Goal: Task Accomplishment & Management: Complete application form

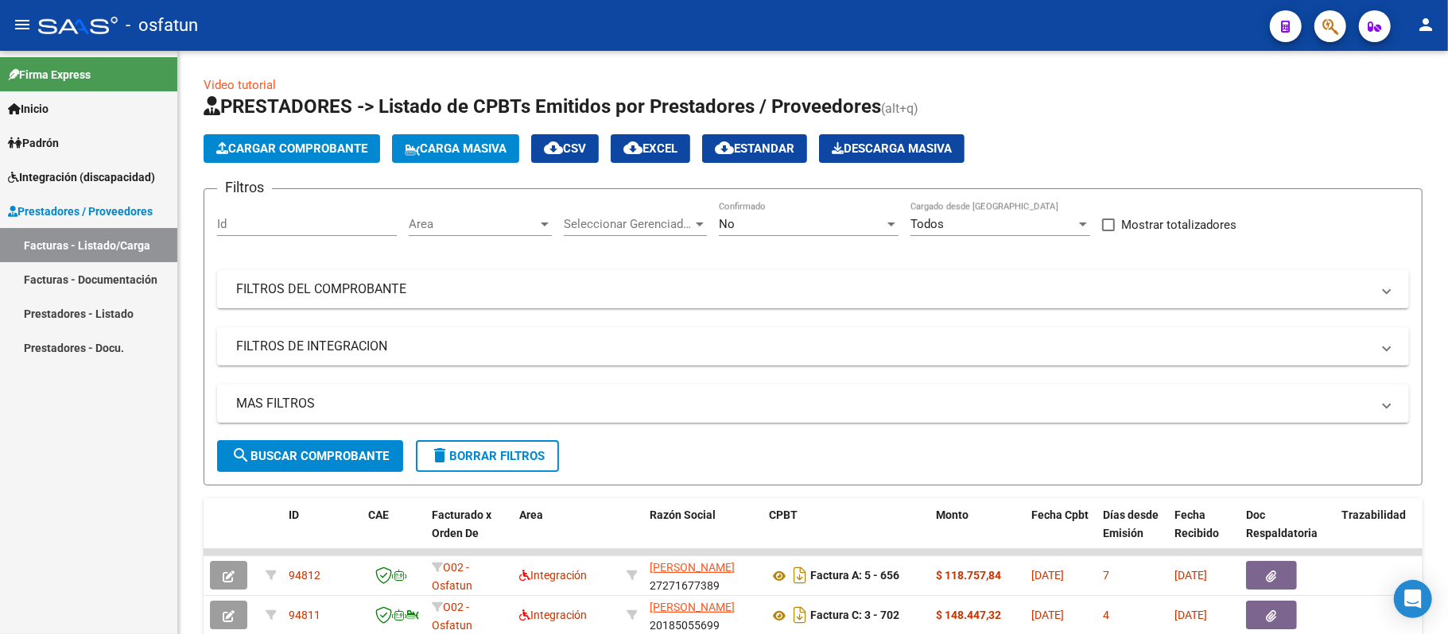
click at [67, 240] on link "Facturas - Listado/Carga" at bounding box center [88, 245] width 177 height 34
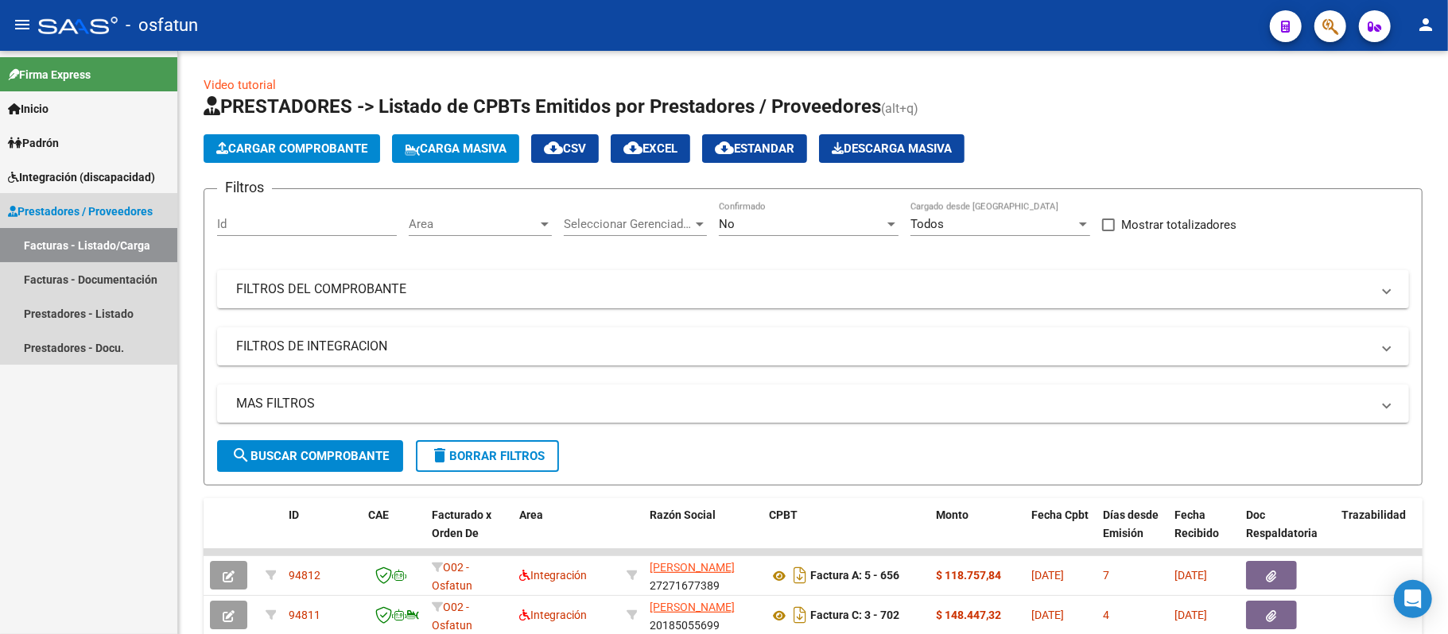
click at [75, 210] on span "Prestadores / Proveedores" at bounding box center [80, 211] width 145 height 17
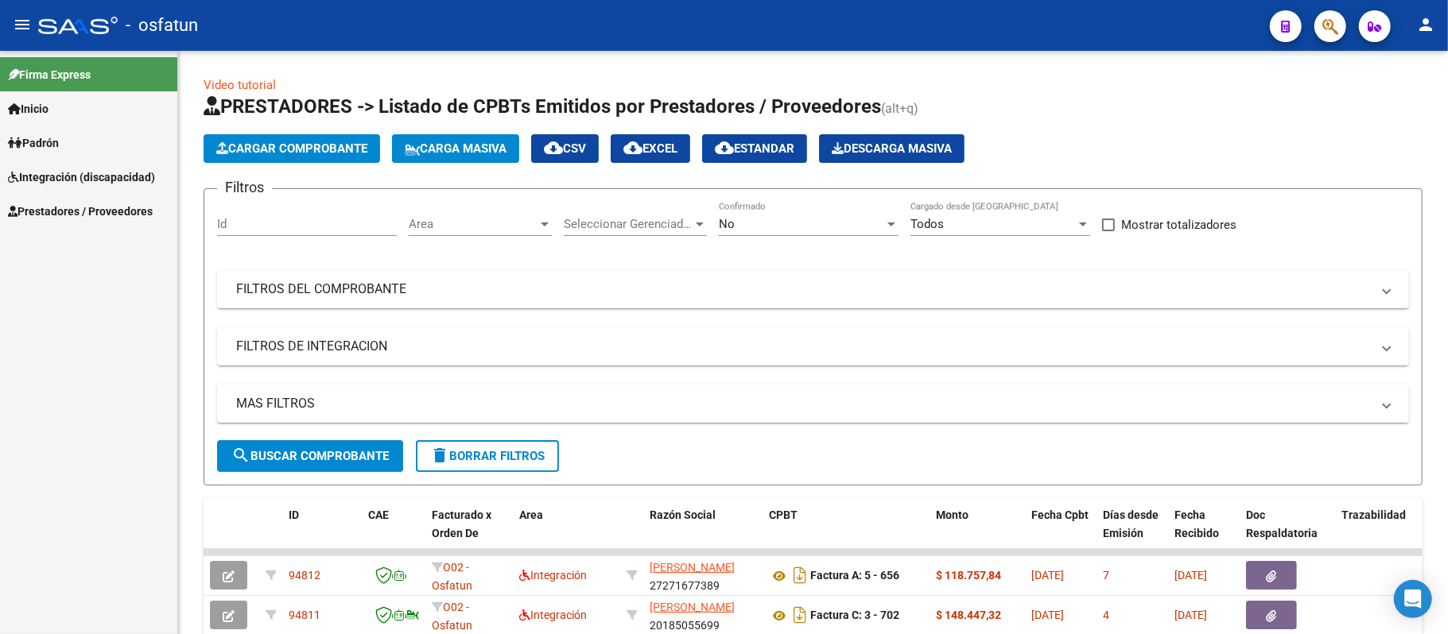
click at [75, 210] on span "Prestadores / Proveedores" at bounding box center [80, 211] width 145 height 17
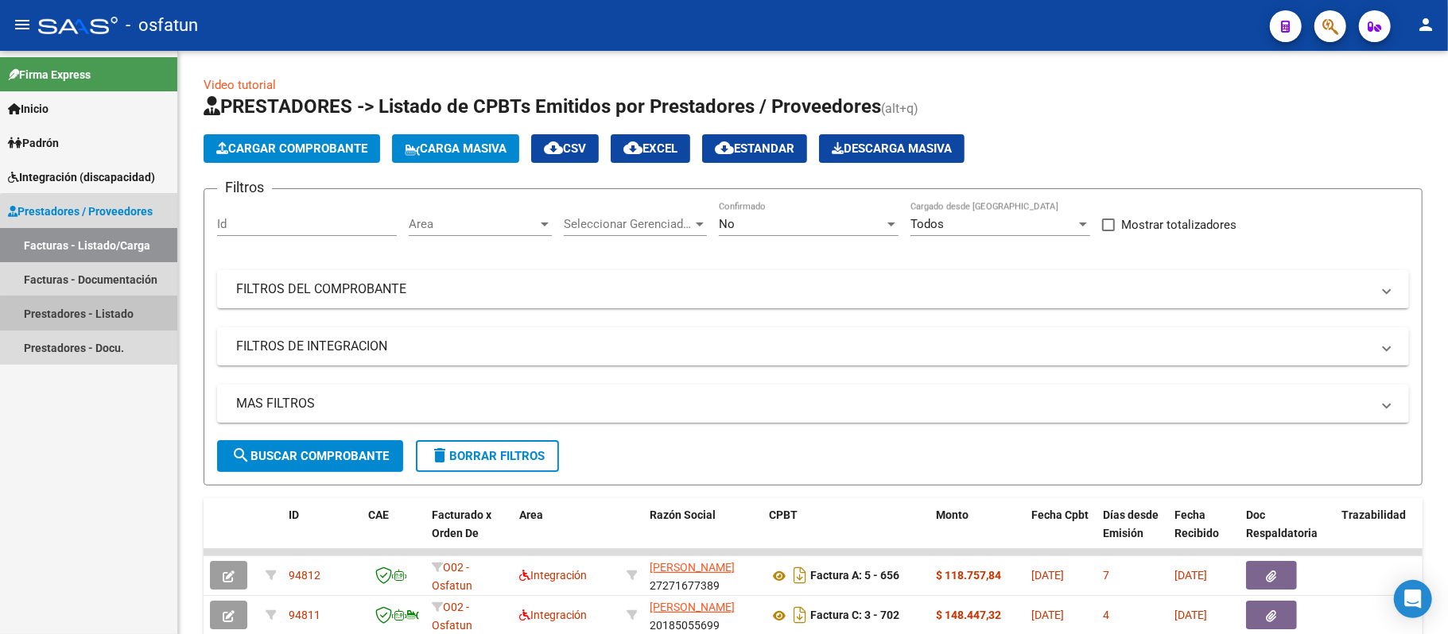
click at [90, 316] on link "Prestadores - Listado" at bounding box center [88, 314] width 177 height 34
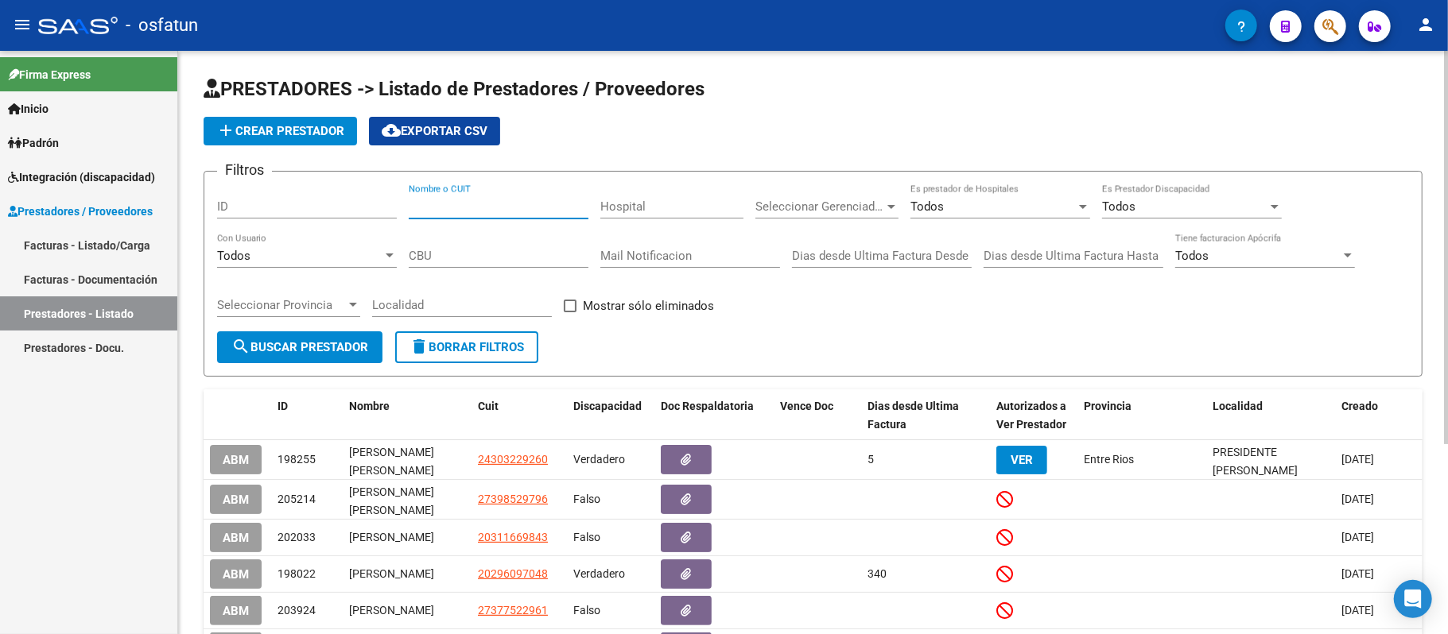
click at [487, 204] on input "Nombre o CUIT" at bounding box center [499, 207] width 180 height 14
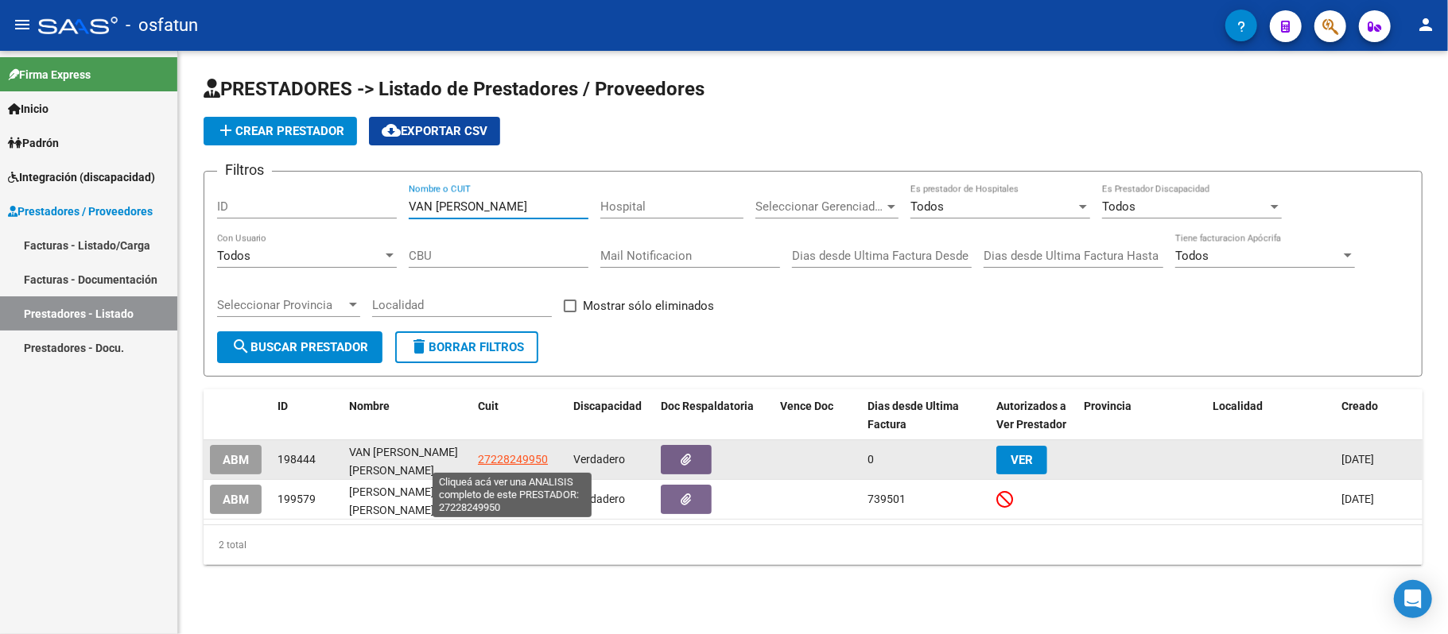
type input "VAN [PERSON_NAME]"
click at [506, 461] on span "27228249950" at bounding box center [513, 459] width 70 height 13
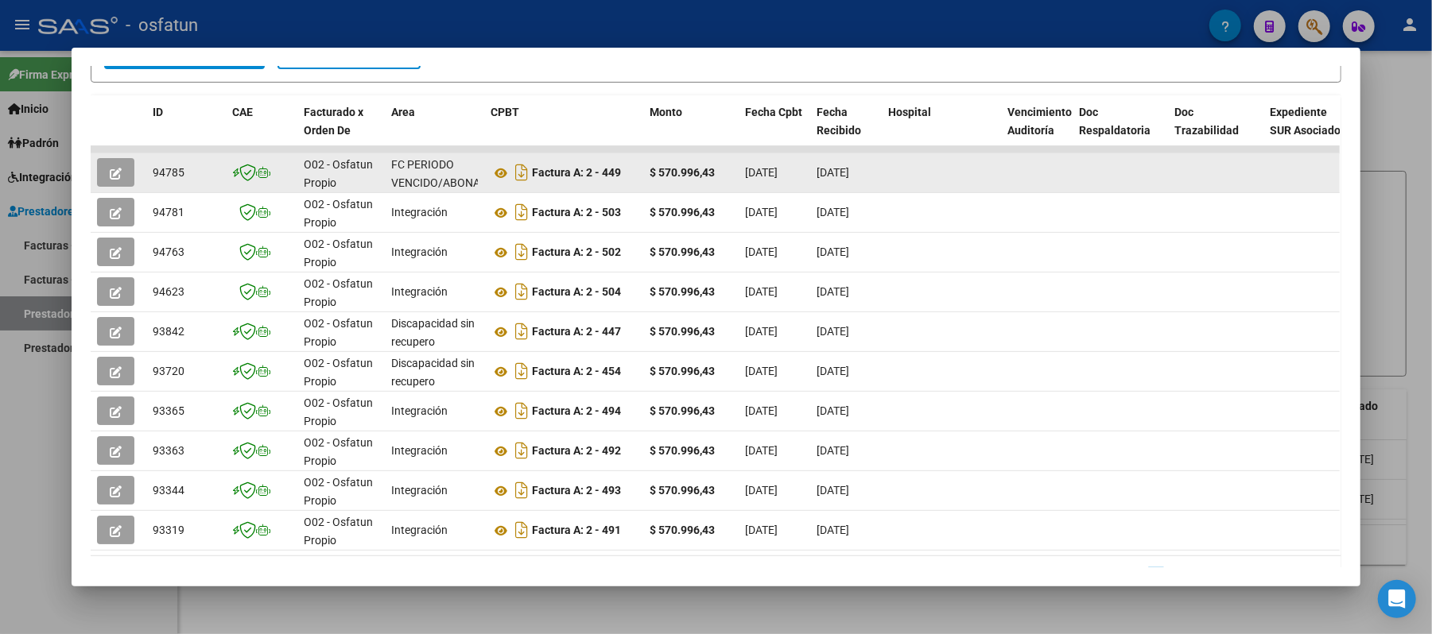
scroll to position [393, 0]
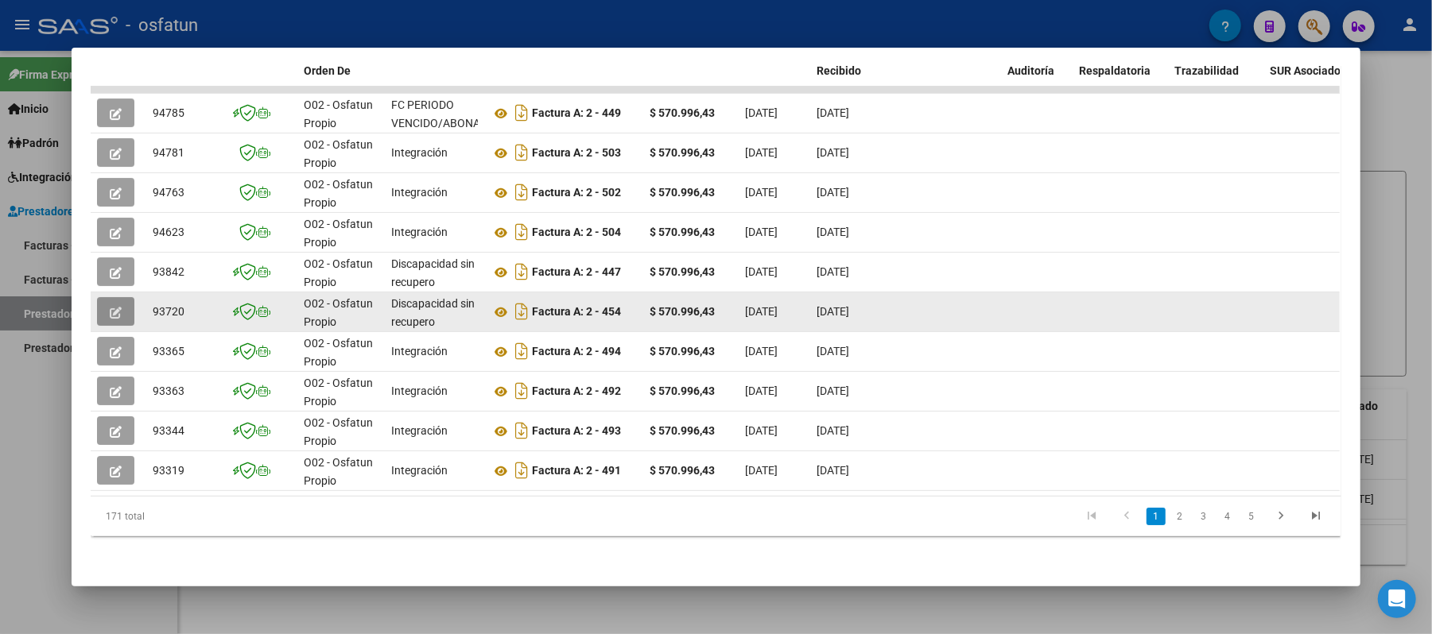
click at [99, 297] on button "button" at bounding box center [115, 311] width 37 height 29
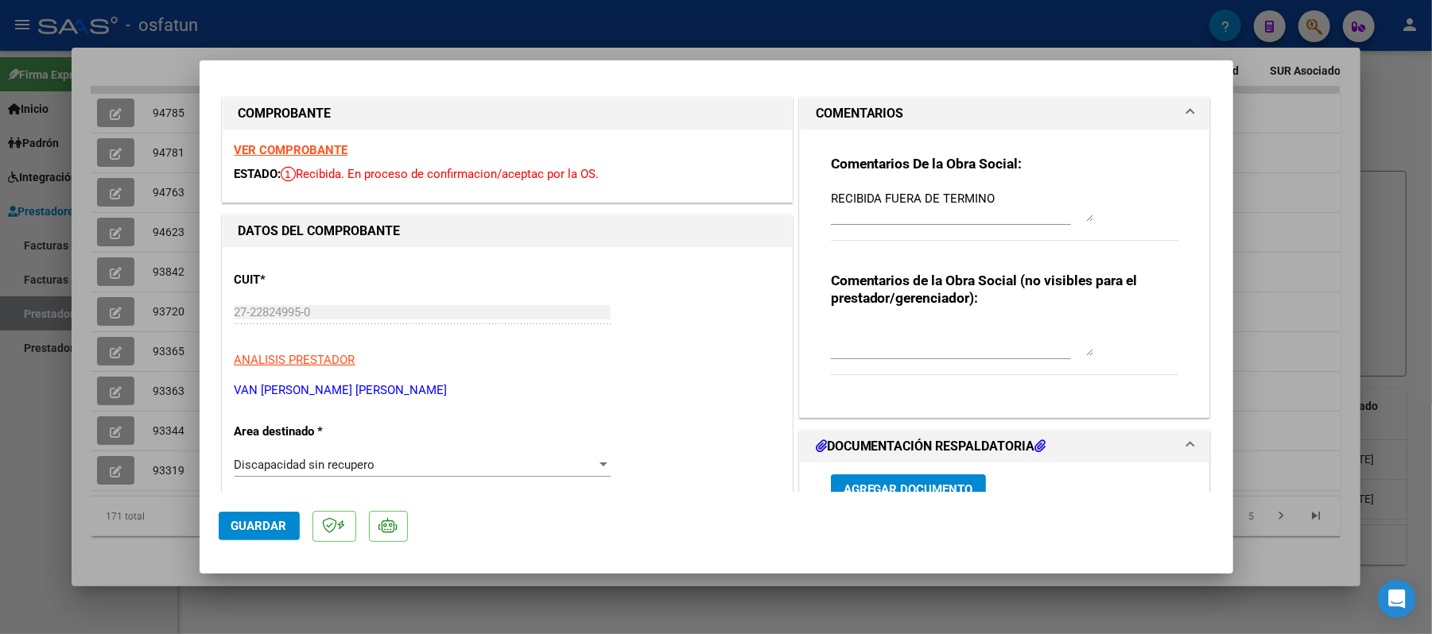
scroll to position [0, 0]
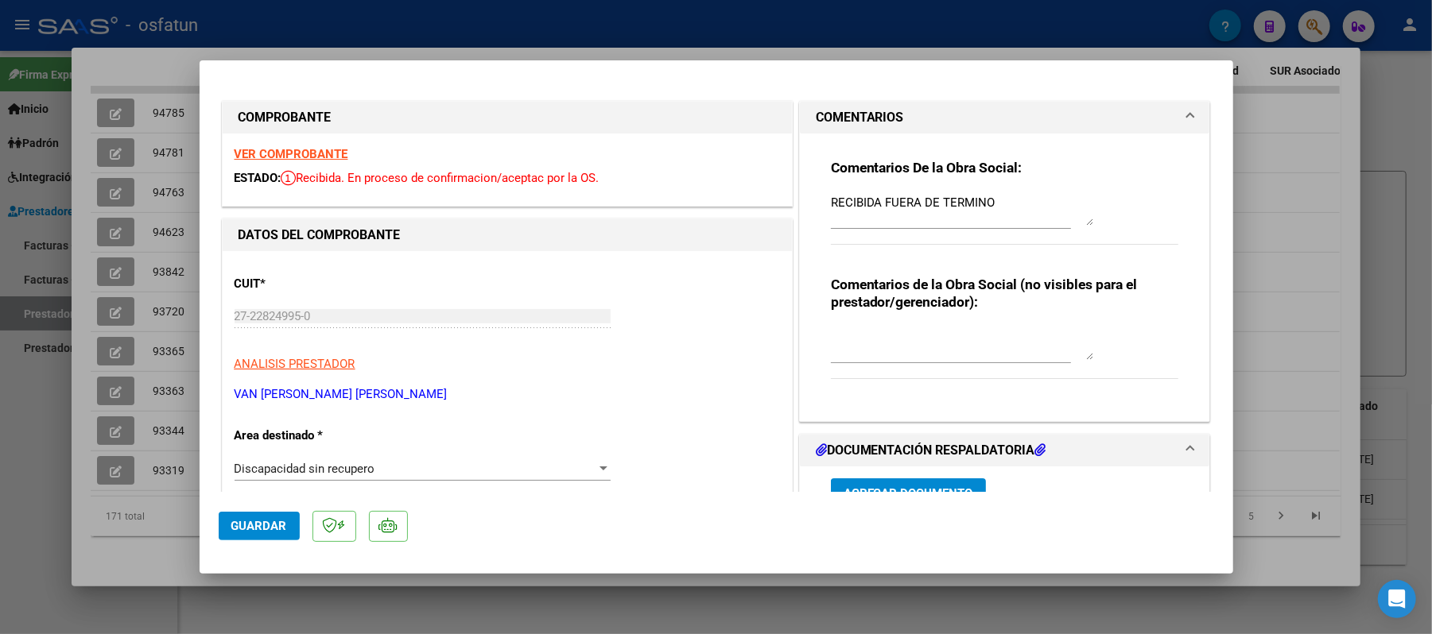
click at [319, 150] on strong "VER COMPROBANTE" at bounding box center [292, 154] width 114 height 14
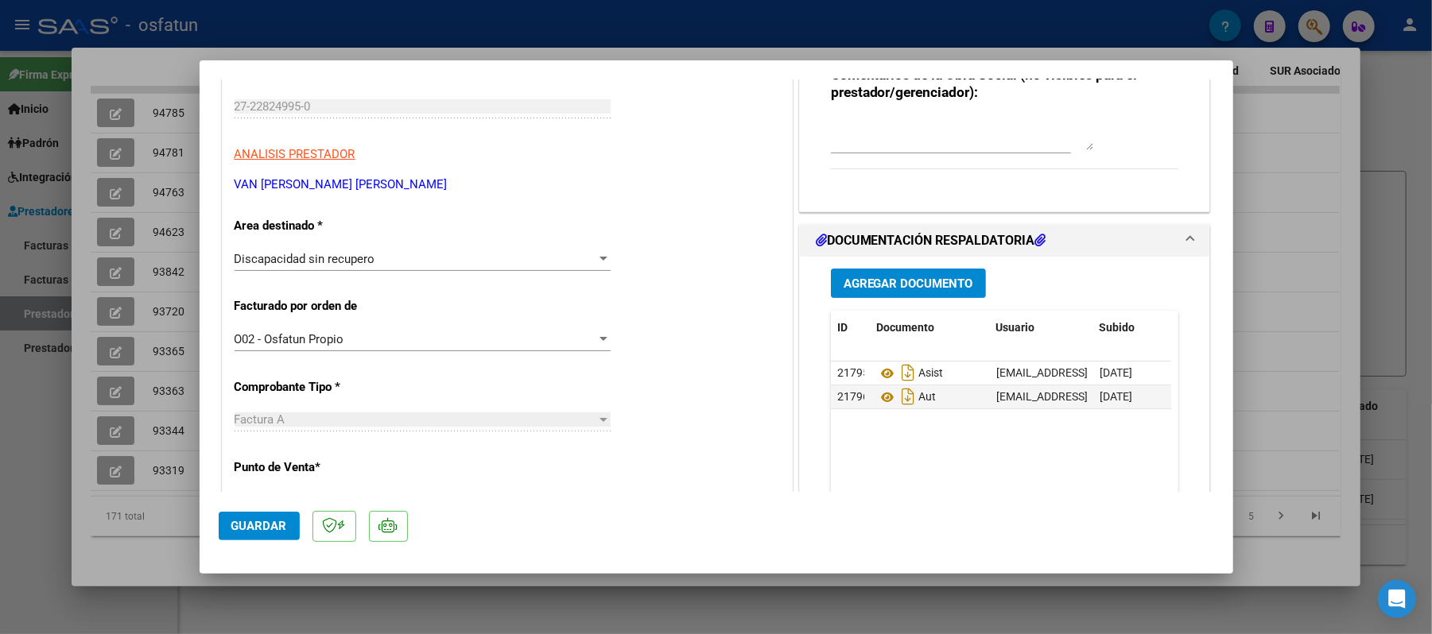
scroll to position [211, 0]
click at [1416, 150] on div at bounding box center [716, 317] width 1432 height 634
type input "$ 0,00"
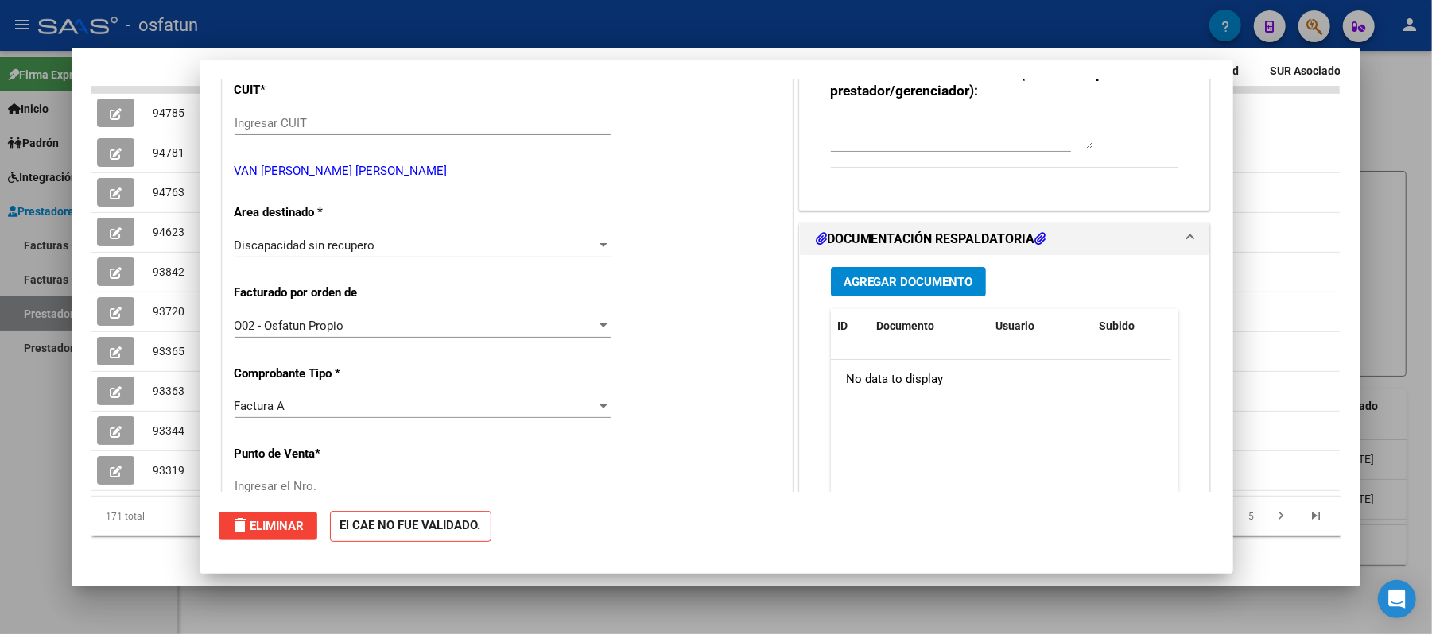
scroll to position [0, 0]
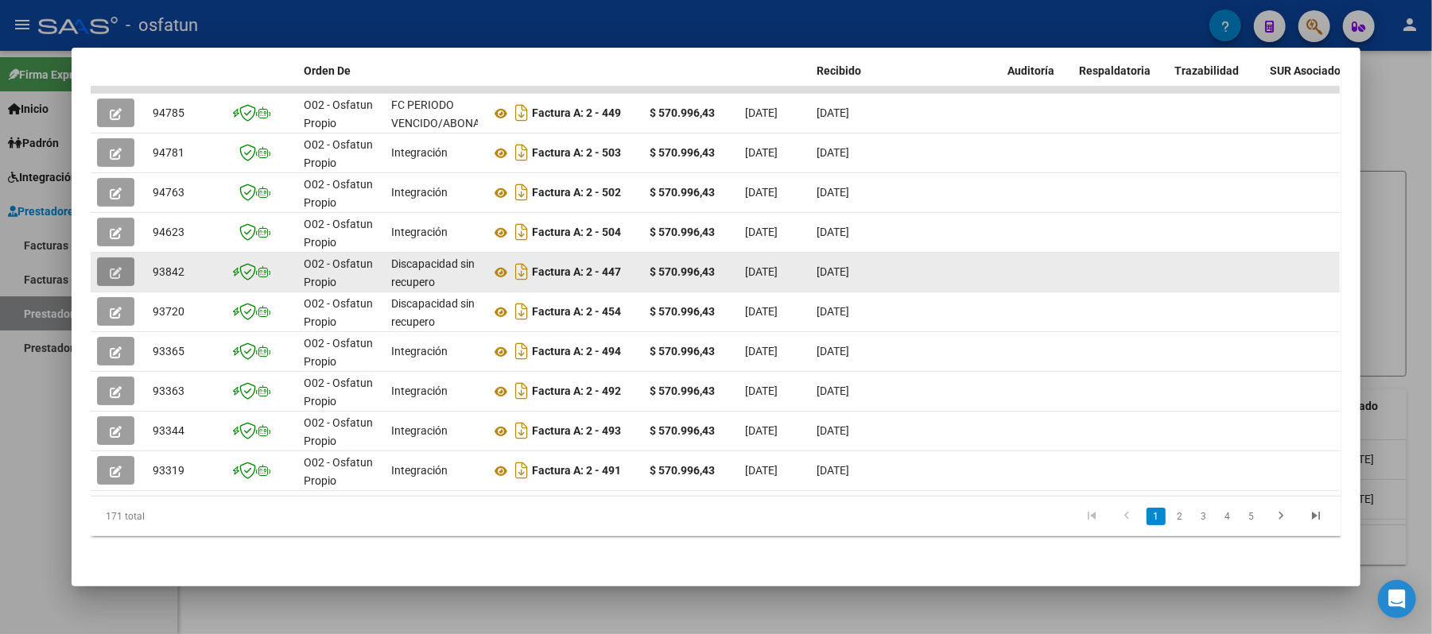
click at [112, 267] on icon "button" at bounding box center [116, 273] width 12 height 12
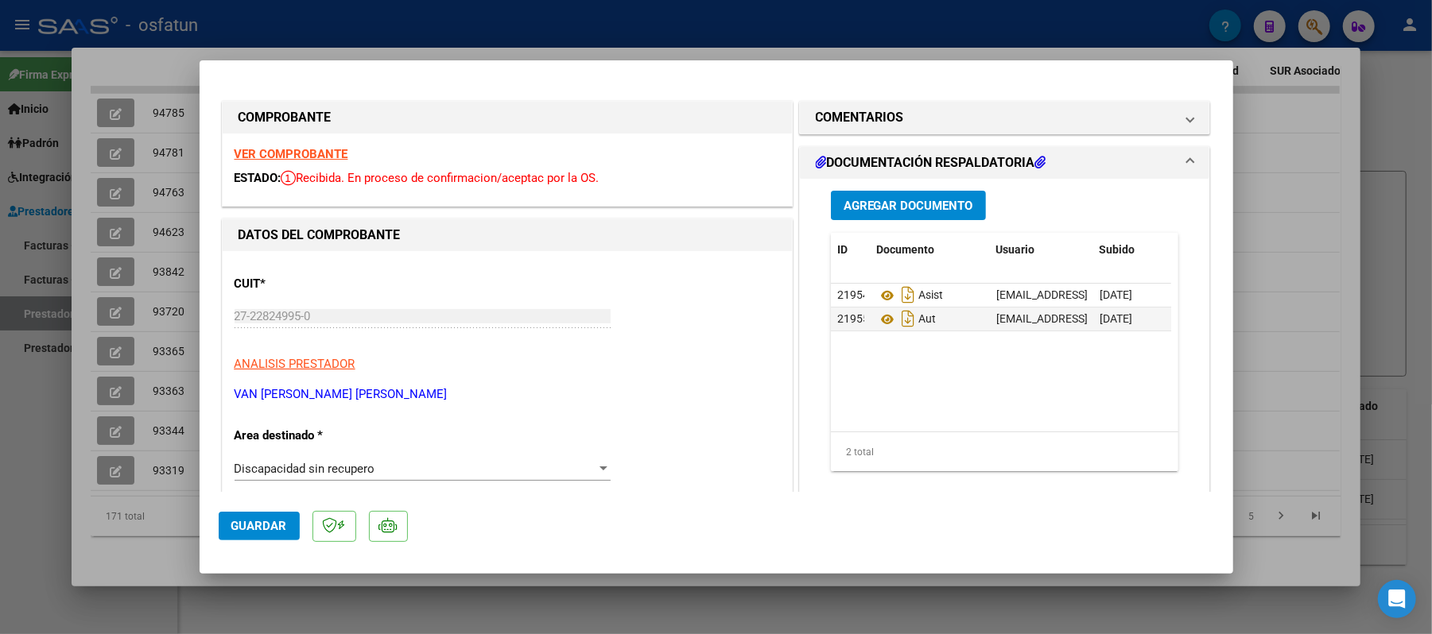
click at [303, 148] on strong "VER COMPROBANTE" at bounding box center [292, 154] width 114 height 14
click at [1325, 124] on div at bounding box center [716, 317] width 1432 height 634
type input "$ 0,00"
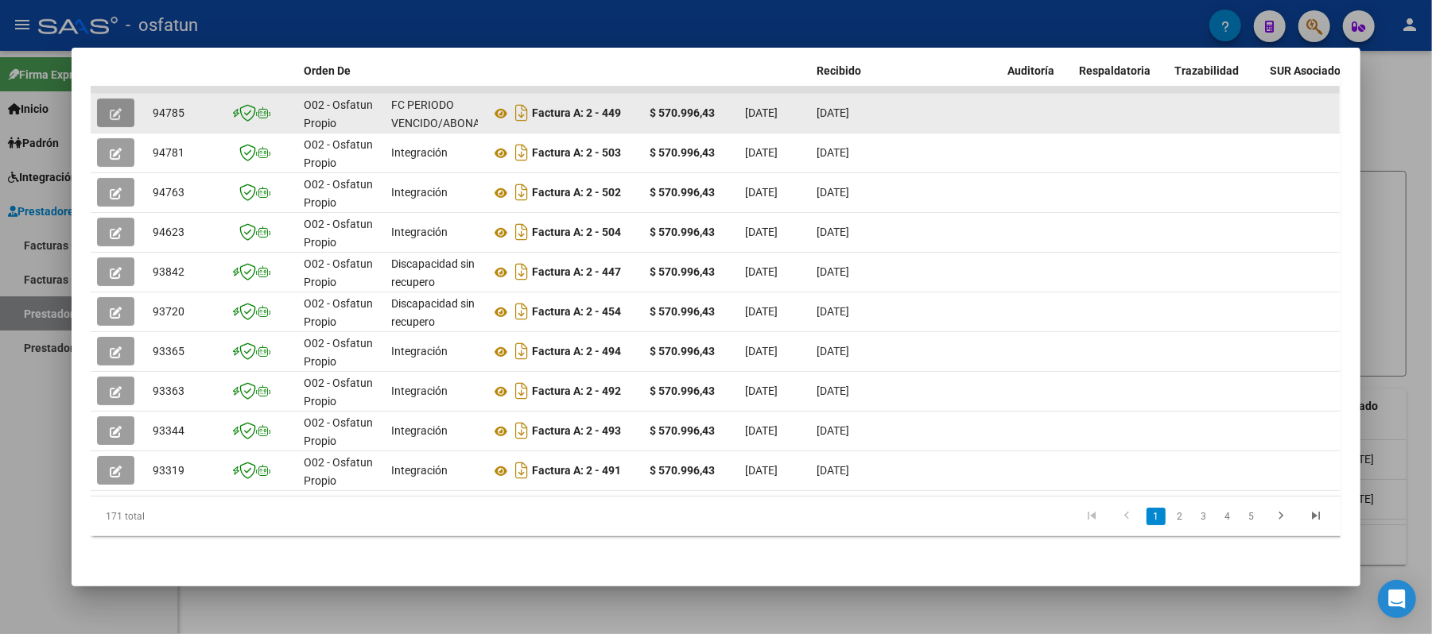
click at [110, 108] on icon "button" at bounding box center [116, 114] width 12 height 12
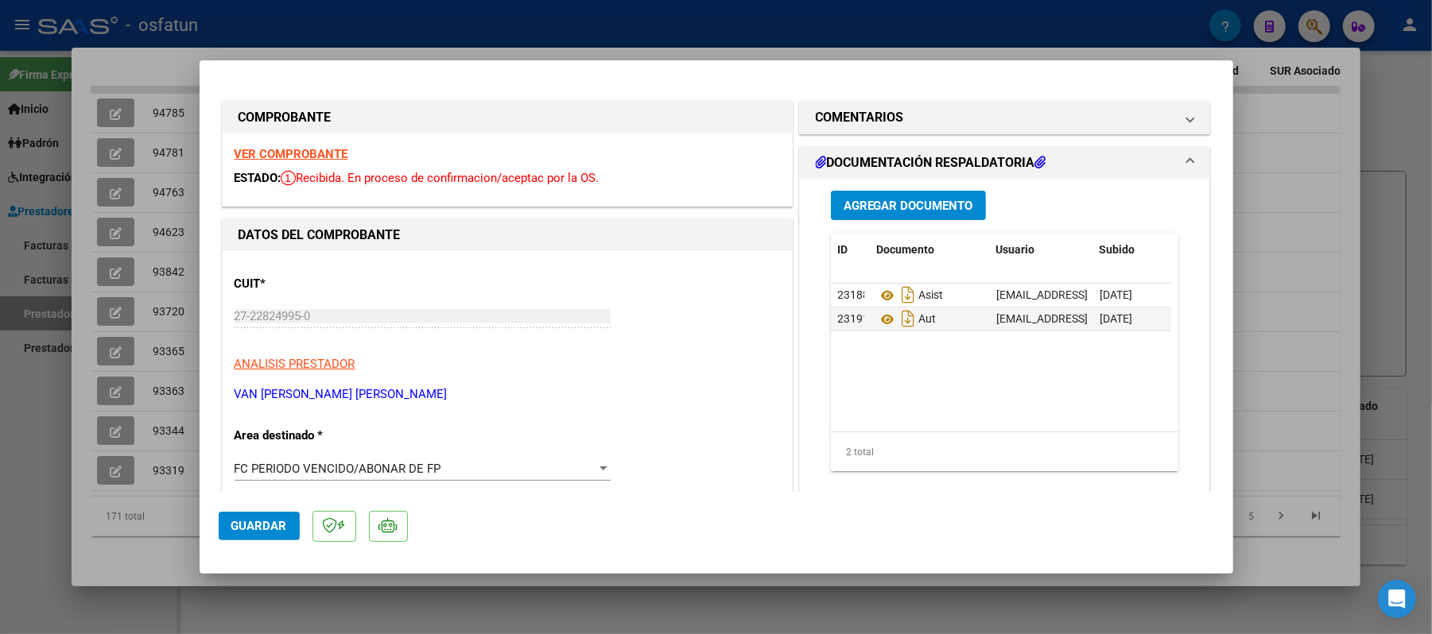
click at [319, 161] on strong "VER COMPROBANTE" at bounding box center [292, 154] width 114 height 14
click at [1305, 127] on div at bounding box center [716, 317] width 1432 height 634
type input "$ 0,00"
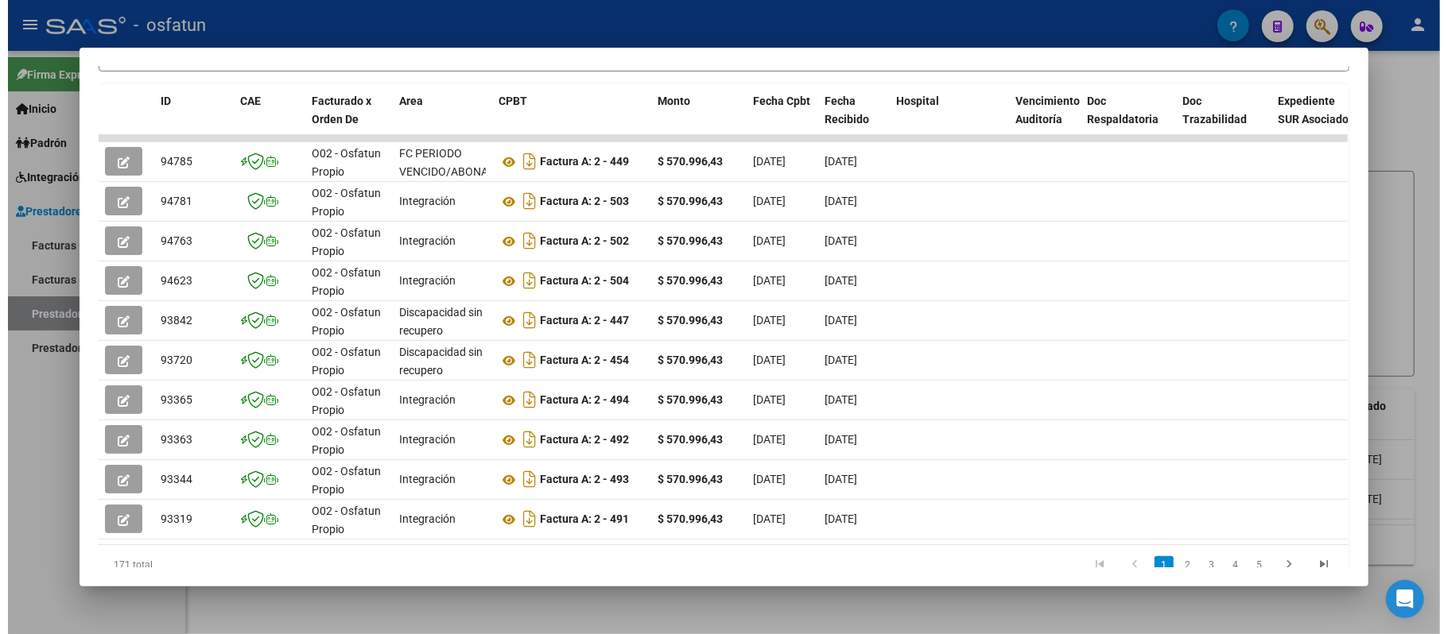
scroll to position [347, 0]
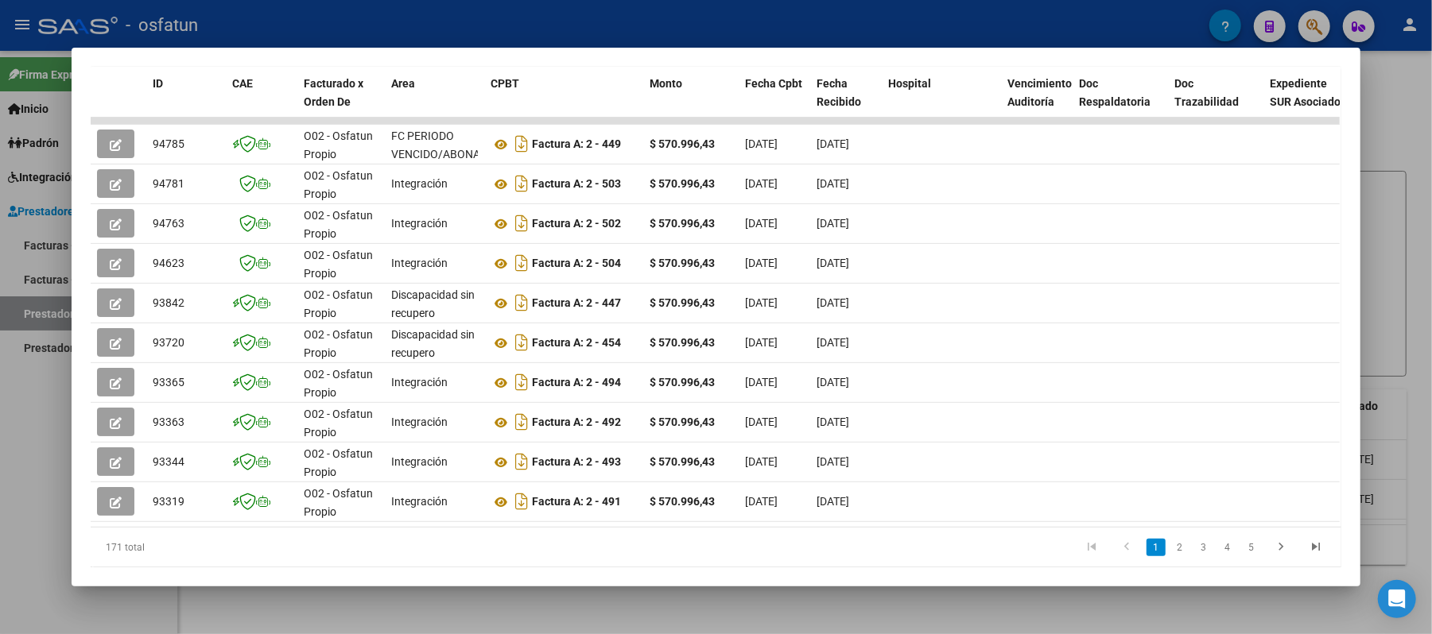
click at [1385, 103] on div at bounding box center [716, 317] width 1432 height 634
